Goal: Transaction & Acquisition: Obtain resource

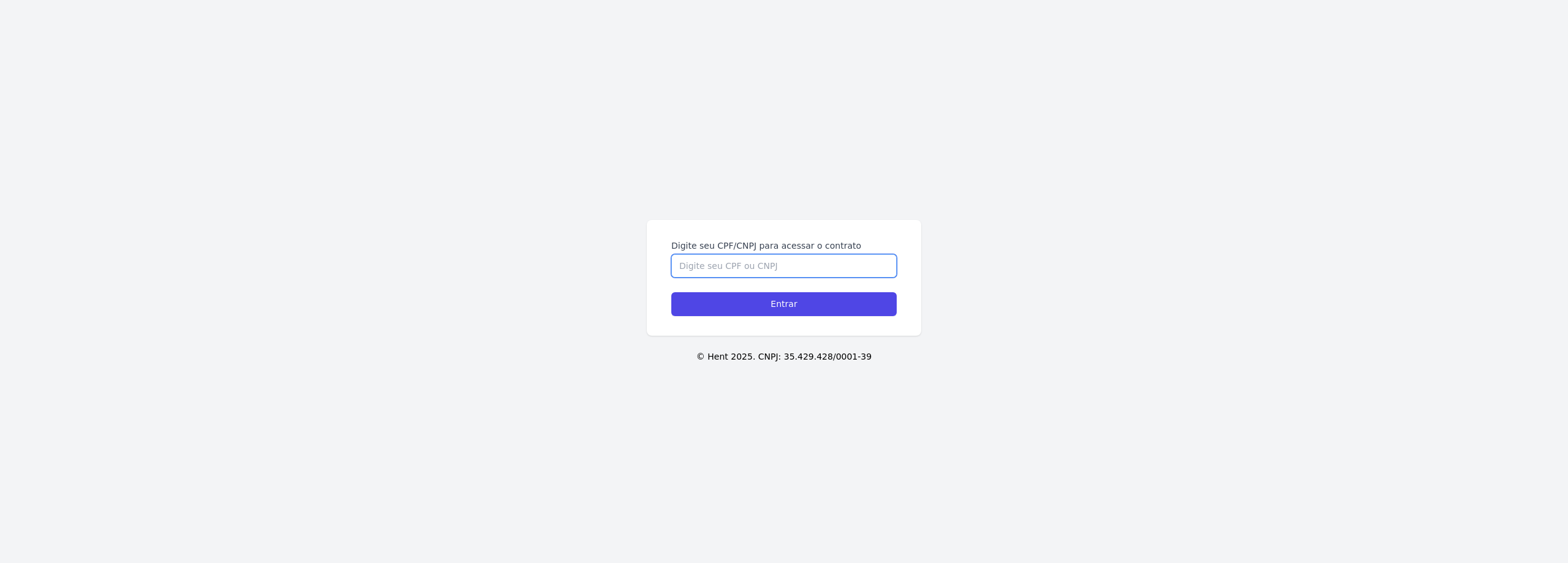
click at [760, 262] on input "Digite seu CPF/CNPJ para acessar o contrato" at bounding box center [784, 266] width 226 height 24
type input "18785060720"
click at [671, 292] on input "Entrar" at bounding box center [784, 304] width 226 height 24
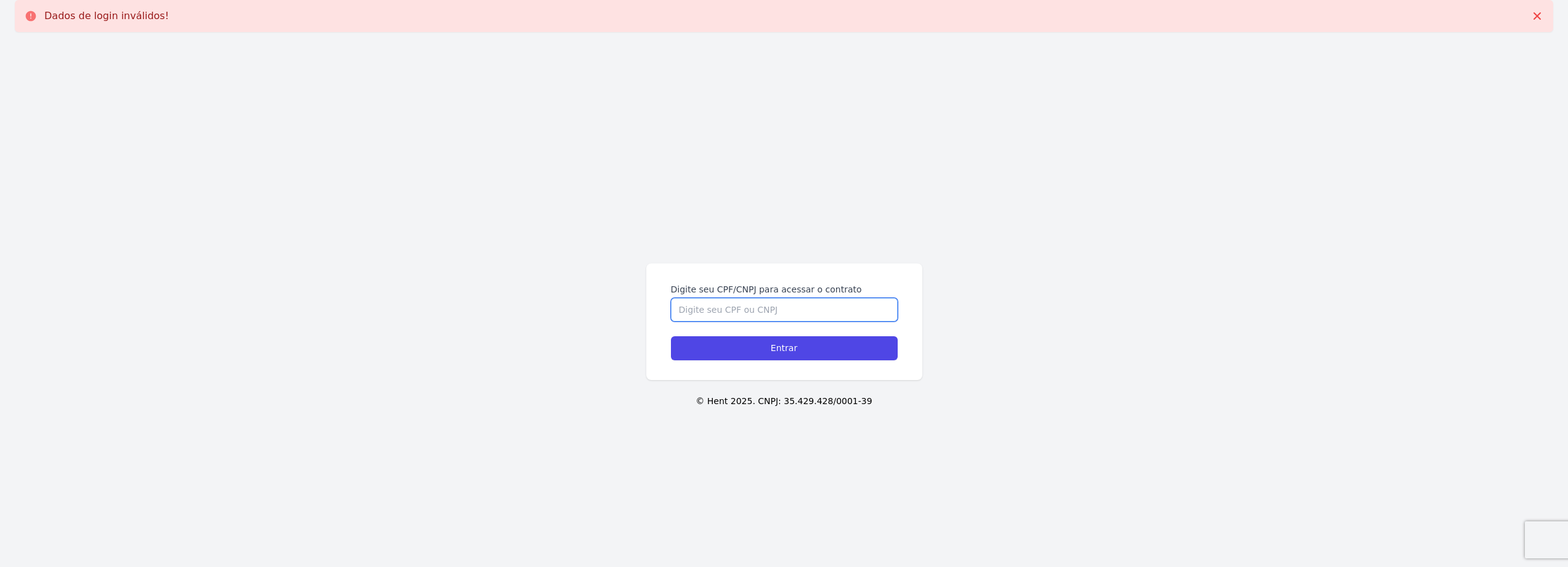
click at [748, 306] on input "Digite seu CPF/CNPJ para acessar o contrato" at bounding box center [785, 309] width 227 height 24
type input "18785060720"
click at [671, 336] on input "Entrar" at bounding box center [785, 348] width 227 height 24
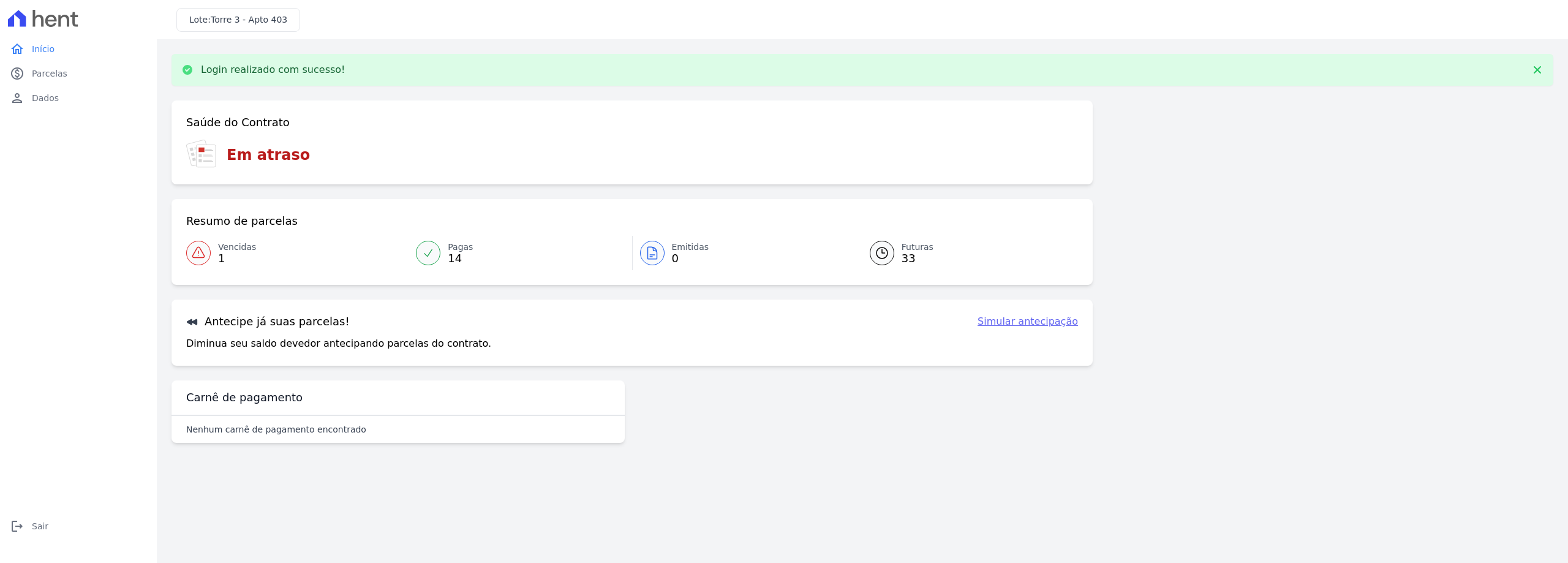
click at [204, 257] on icon at bounding box center [198, 252] width 12 height 11
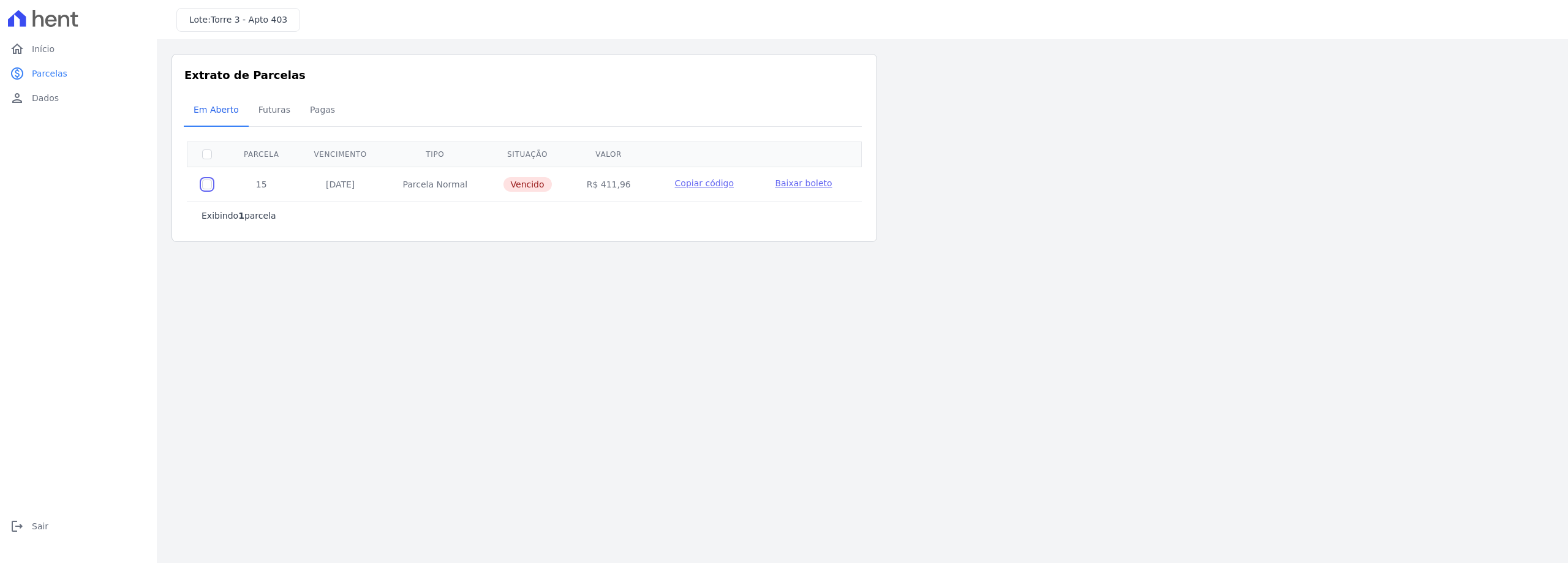
click at [208, 184] on input "checkbox" at bounding box center [207, 184] width 10 height 10
checkbox input "true"
click at [806, 182] on span "Baixar boleto" at bounding box center [804, 183] width 57 height 10
click at [202, 186] on input "checkbox" at bounding box center [207, 184] width 10 height 10
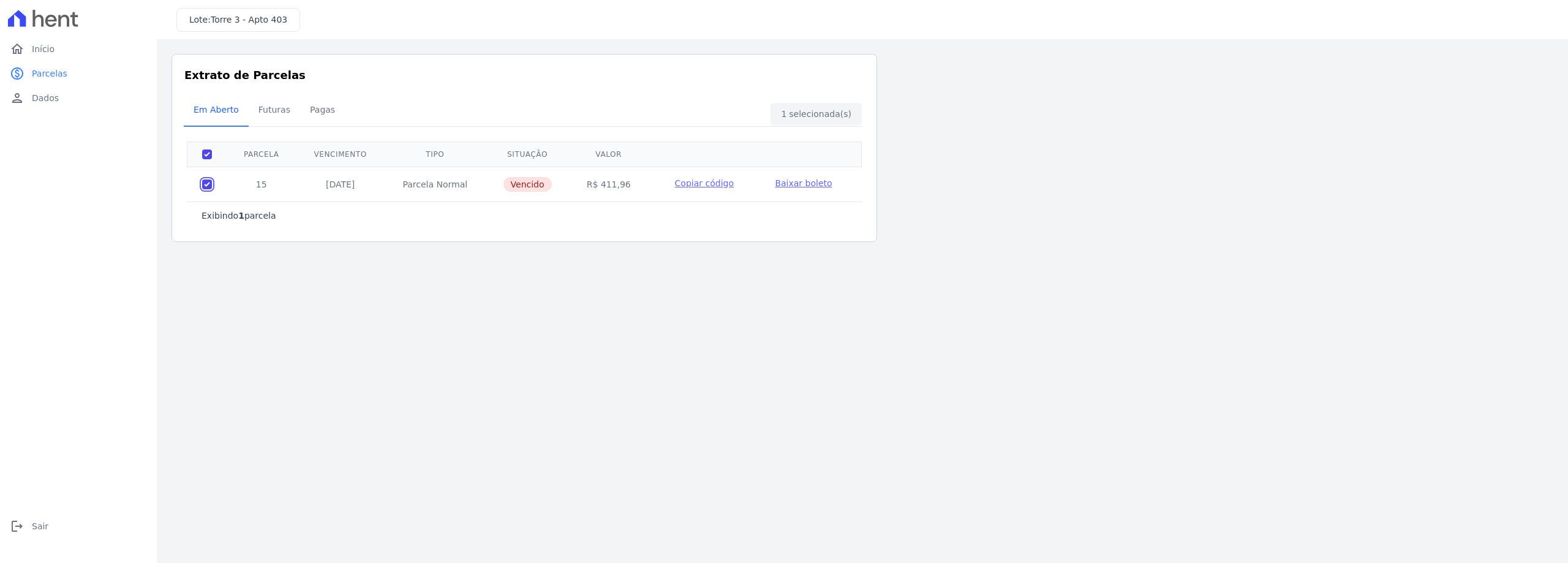
checkbox input "false"
click at [73, 48] on link "home Início" at bounding box center [78, 48] width 147 height 25
